Goal: Information Seeking & Learning: Learn about a topic

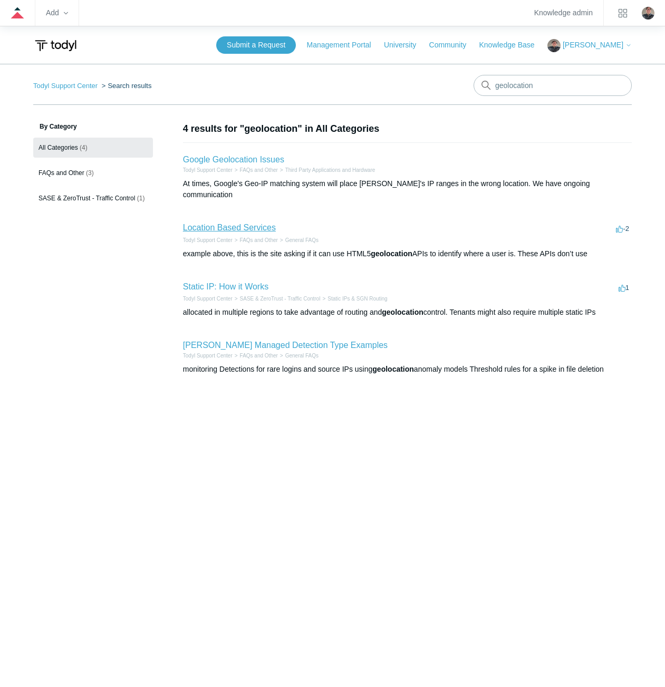
click at [207, 223] on link "Location Based Services" at bounding box center [229, 227] width 93 height 9
click at [218, 282] on link "Static IP: How it Works" at bounding box center [225, 286] width 85 height 9
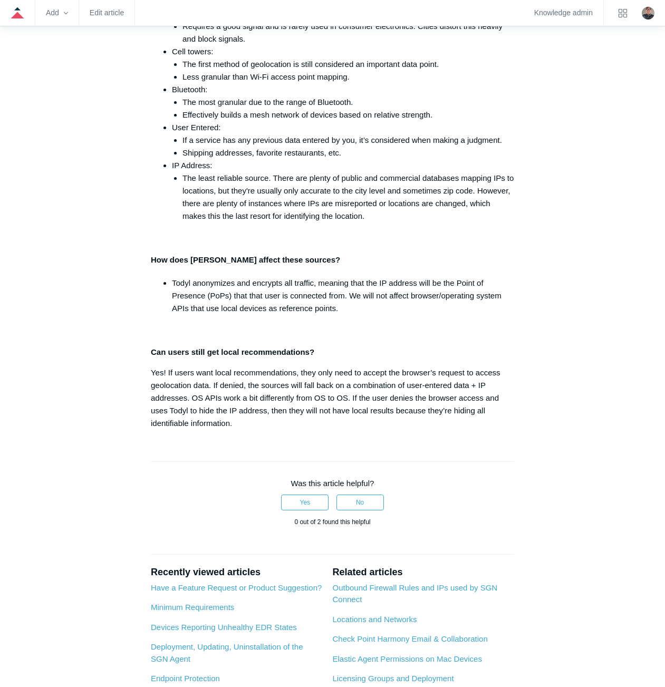
scroll to position [167, 0]
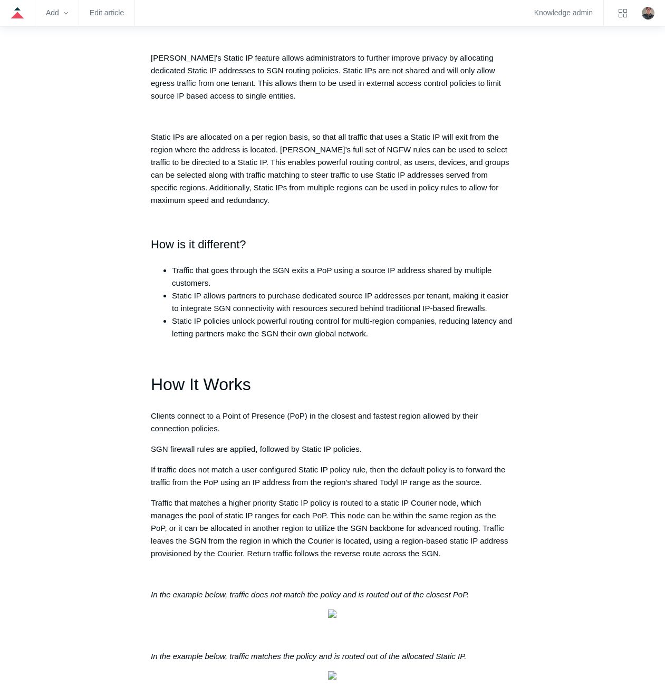
scroll to position [475, 0]
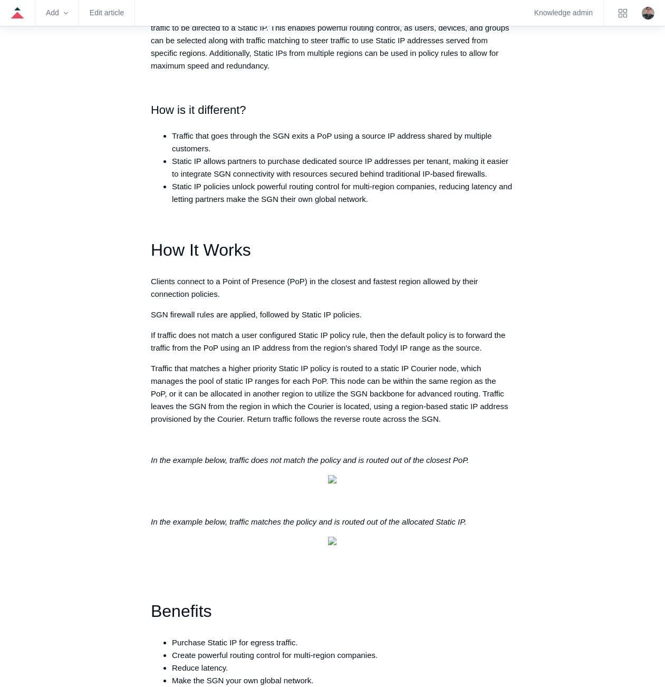
click at [155, 397] on p "Traffic that matches a higher priority Static IP policy is routed to a static I…" at bounding box center [333, 393] width 364 height 63
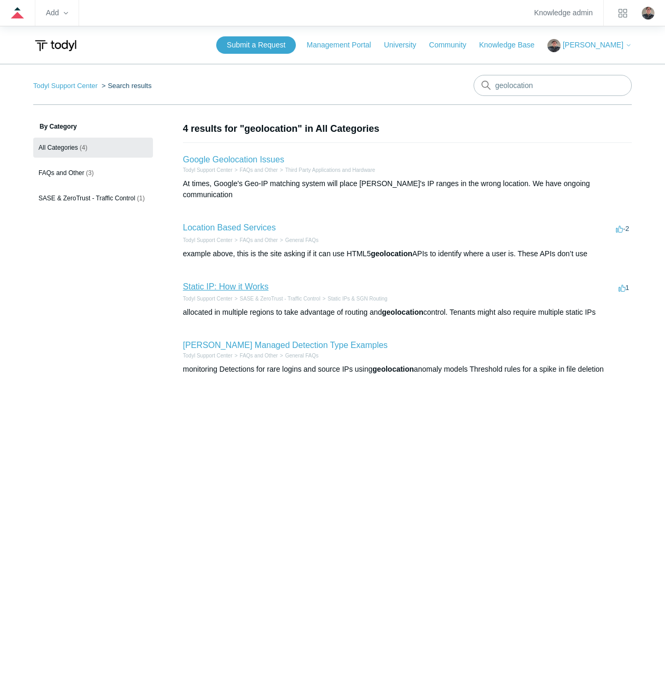
click at [217, 282] on link "Static IP: How it Works" at bounding box center [225, 286] width 85 height 9
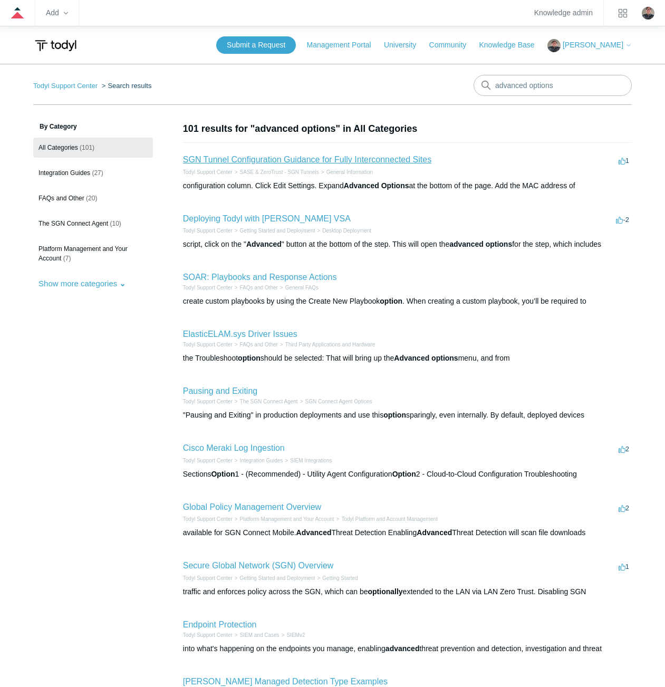
click at [261, 161] on link "SGN Tunnel Configuration Guidance for Fully Interconnected Sites" at bounding box center [307, 159] width 249 height 9
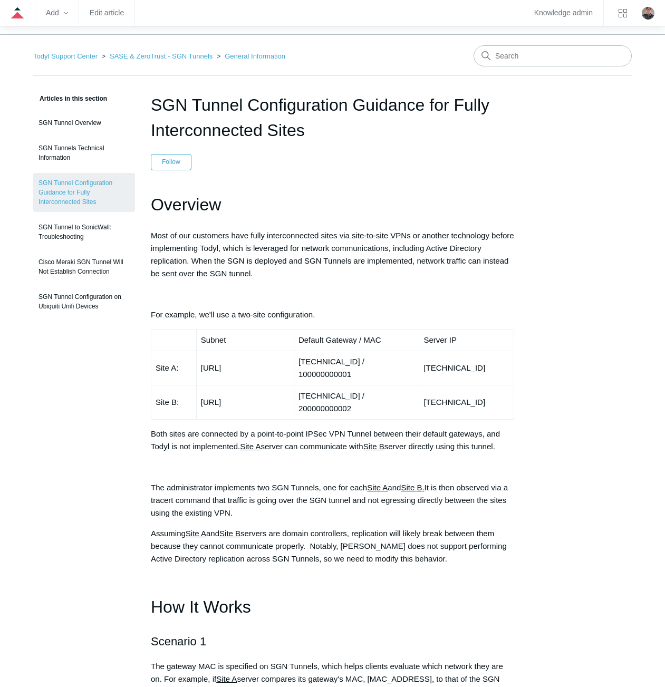
scroll to position [26, 0]
